Goal: Information Seeking & Learning: Learn about a topic

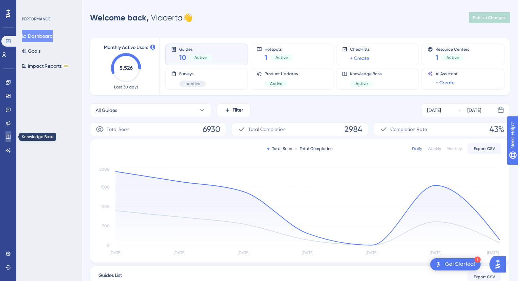
click at [9, 138] on icon at bounding box center [7, 136] width 5 height 5
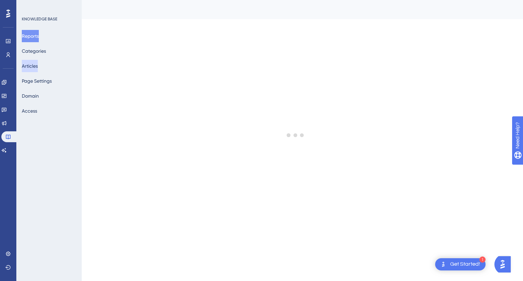
click at [38, 67] on button "Articles" at bounding box center [30, 66] width 16 height 12
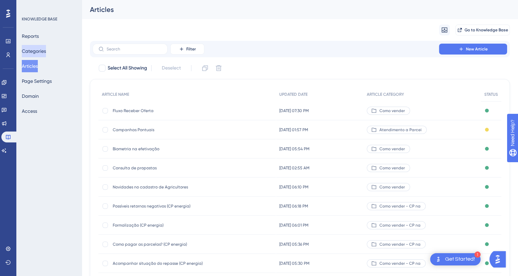
click at [37, 47] on button "Categories" at bounding box center [34, 51] width 24 height 12
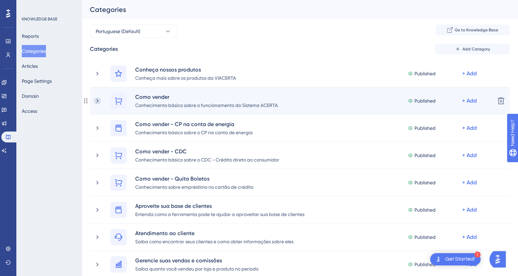
click at [99, 102] on icon at bounding box center [97, 100] width 7 height 7
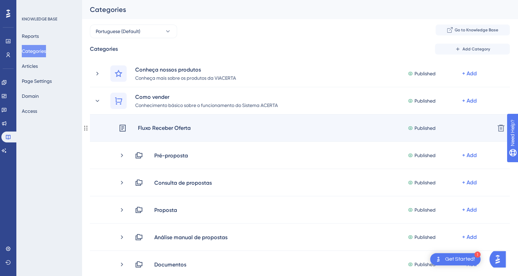
drag, startPoint x: 157, startPoint y: 129, endPoint x: 142, endPoint y: 126, distance: 15.0
click at [142, 126] on div "Fluxo Receber Oferta" at bounding box center [164, 128] width 53 height 9
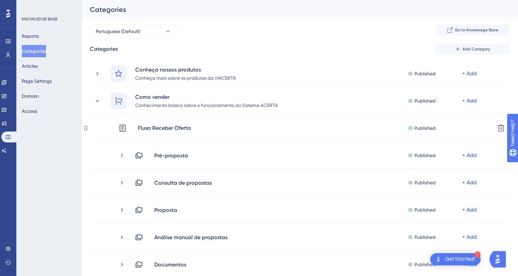
click at [142, 126] on div "Fluxo Receber Oferta" at bounding box center [164, 128] width 53 height 9
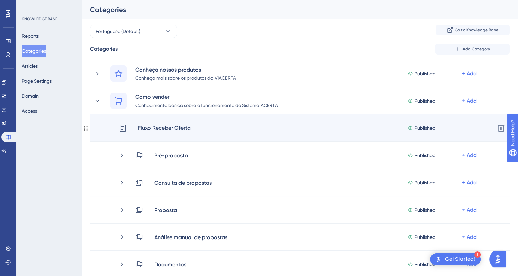
click at [173, 128] on div "Fluxo Receber Oferta" at bounding box center [164, 128] width 53 height 9
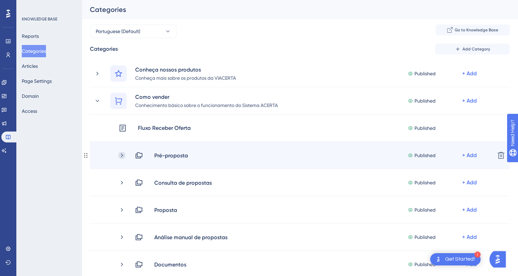
click at [120, 156] on icon at bounding box center [122, 155] width 7 height 7
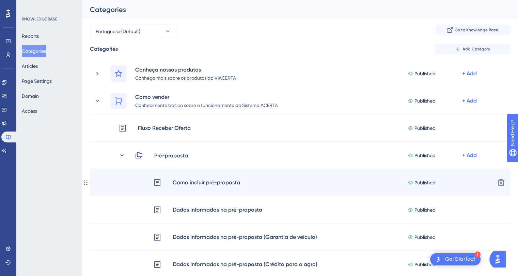
click at [160, 183] on icon at bounding box center [157, 182] width 6 height 7
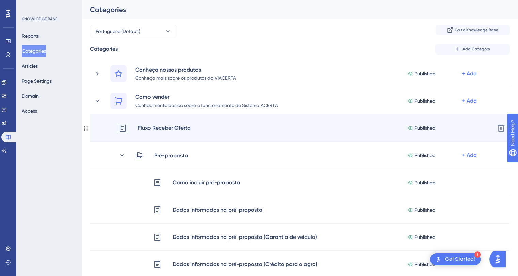
click at [145, 130] on div "Fluxo Receber Oferta" at bounding box center [164, 128] width 53 height 9
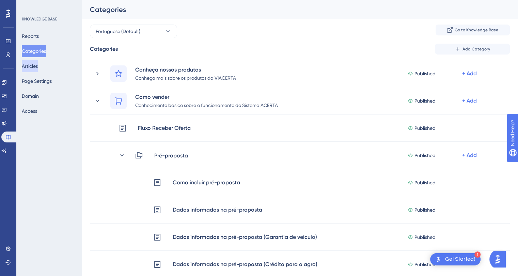
drag, startPoint x: 145, startPoint y: 130, endPoint x: 38, endPoint y: 69, distance: 123.1
click at [38, 69] on button "Articles" at bounding box center [30, 66] width 16 height 12
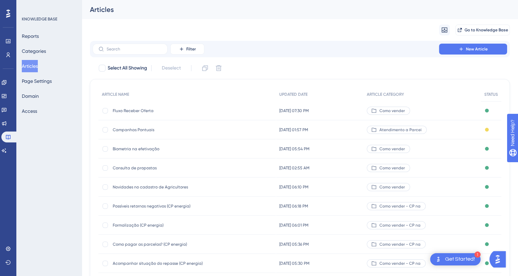
click at [123, 111] on span "Fluxo Receber Oferta" at bounding box center [167, 110] width 109 height 5
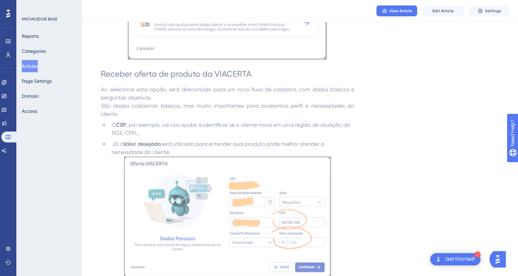
scroll to position [273, 0]
